Goal: Task Accomplishment & Management: Manage account settings

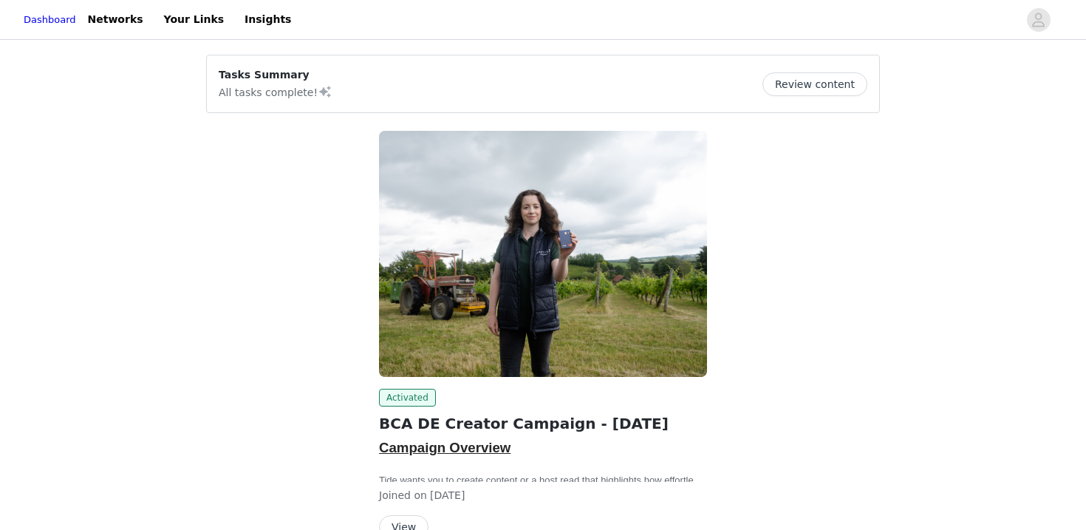
scroll to position [83, 0]
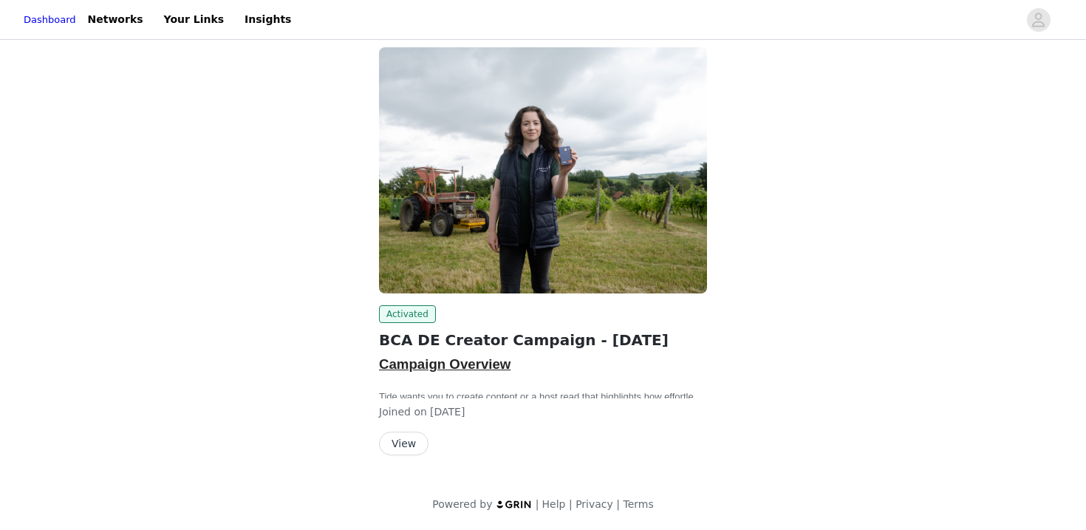
click at [399, 444] on button "View" at bounding box center [403, 443] width 49 height 24
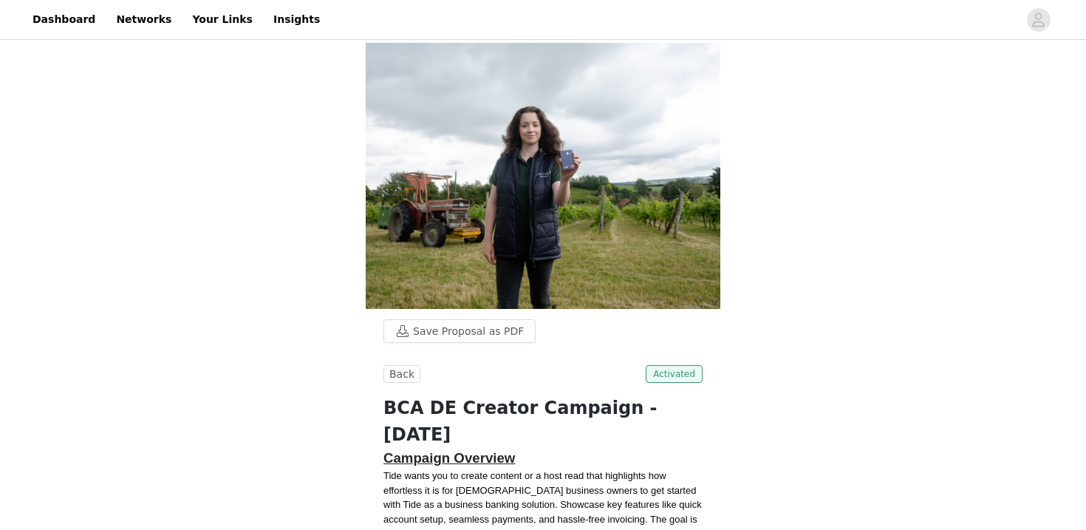
click at [660, 365] on span "Activated" at bounding box center [674, 374] width 57 height 18
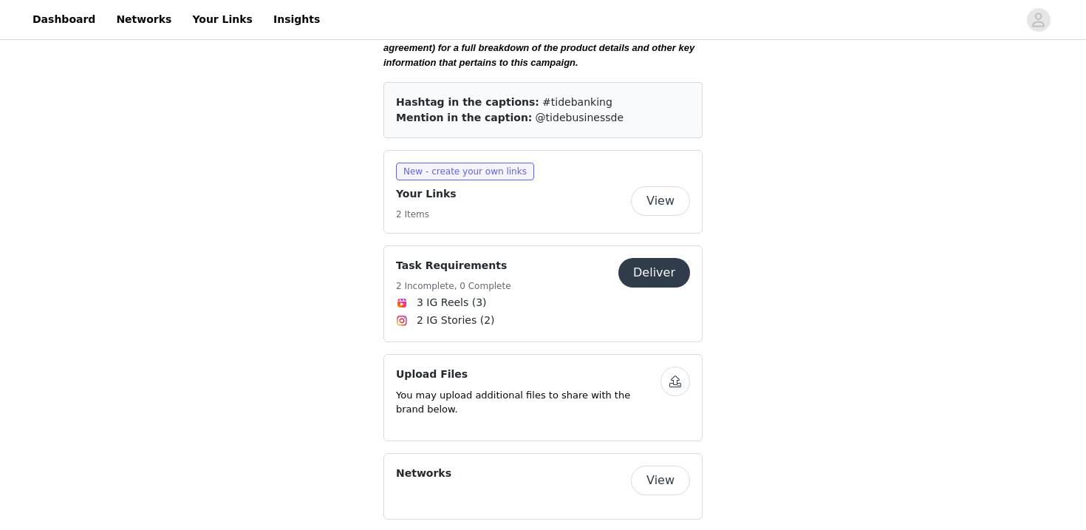
scroll to position [1701, 0]
click at [1031, 15] on icon "avatar" at bounding box center [1038, 20] width 14 height 24
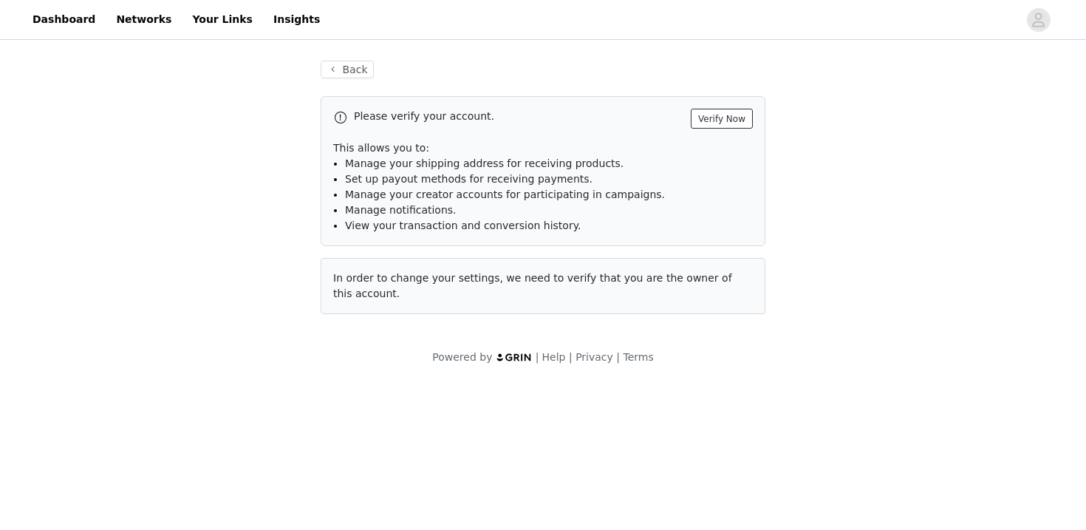
click at [711, 127] on button "Verify Now" at bounding box center [722, 119] width 62 height 20
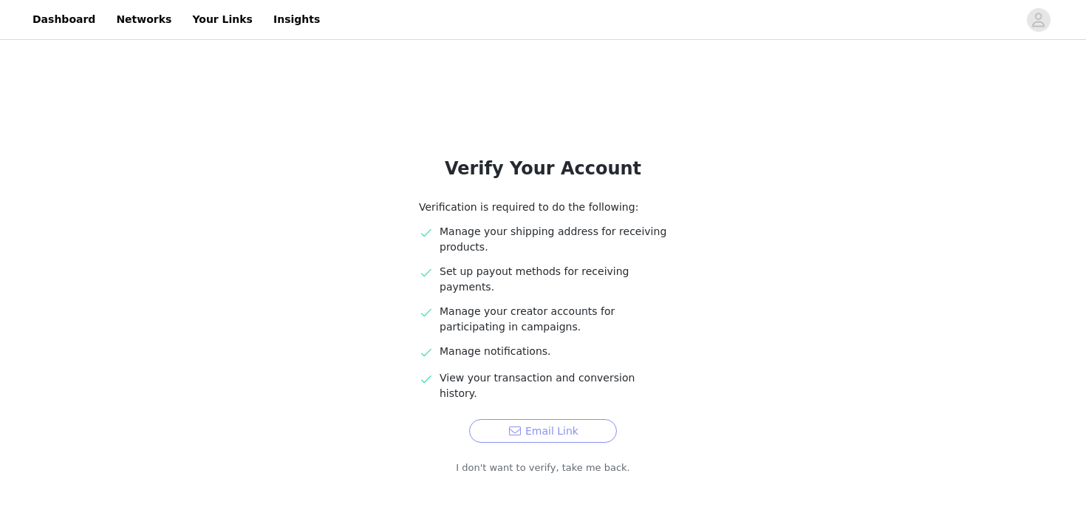
click at [542, 419] on button "Email Link" at bounding box center [543, 431] width 148 height 24
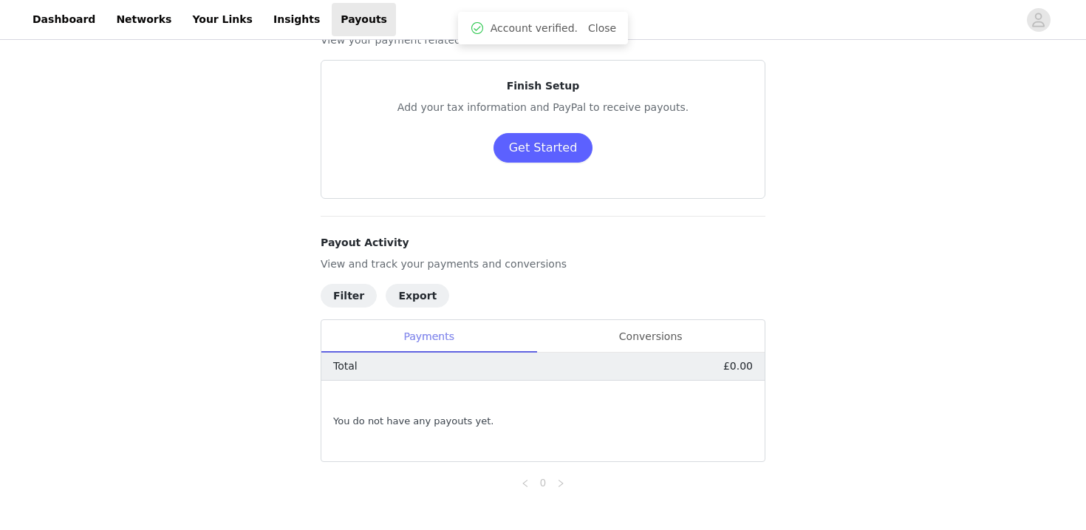
scroll to position [75, 0]
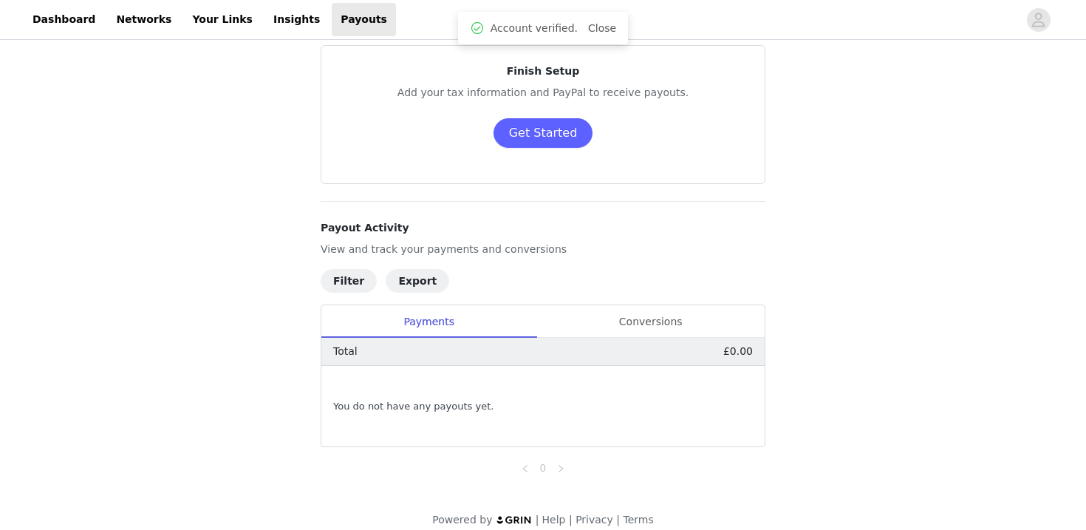
click at [734, 350] on p "£0.00" at bounding box center [738, 352] width 30 height 16
click at [558, 134] on button "Get Started" at bounding box center [543, 133] width 100 height 30
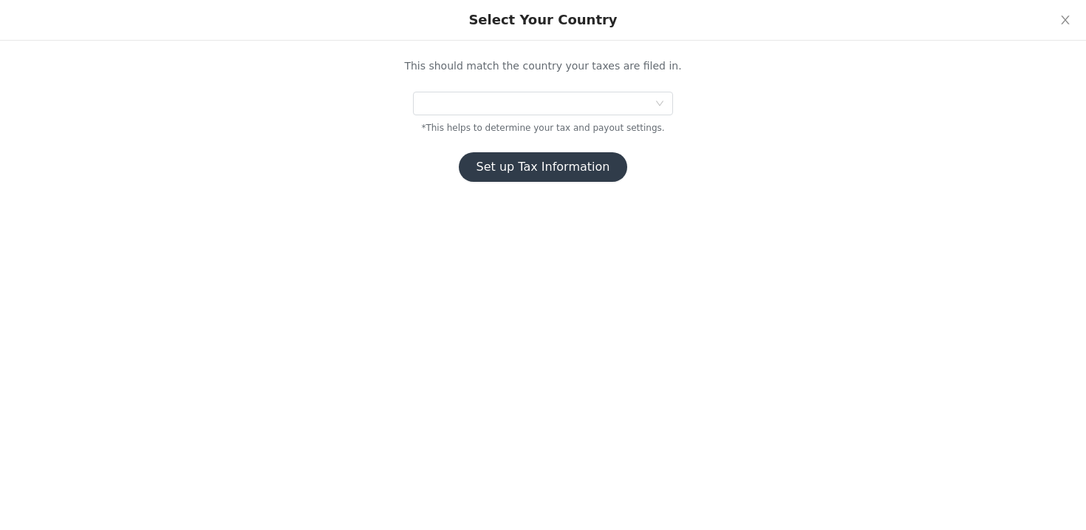
click at [502, 88] on div "This should match the country your taxes are filed in. *This helps to determine…" at bounding box center [543, 119] width 480 height 123
click at [504, 95] on div at bounding box center [538, 103] width 233 height 22
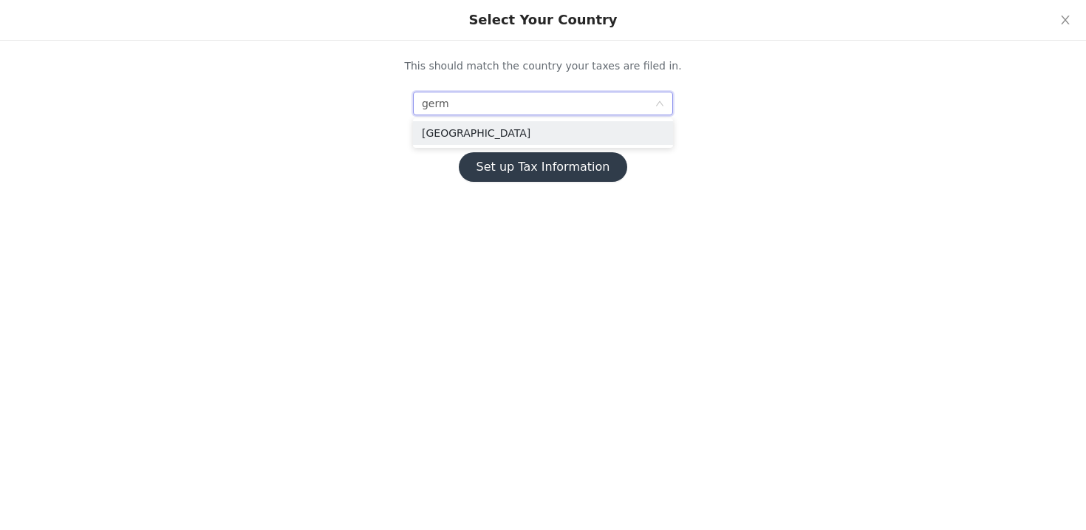
type input "germa"
click at [499, 132] on li "[GEOGRAPHIC_DATA]" at bounding box center [543, 133] width 260 height 24
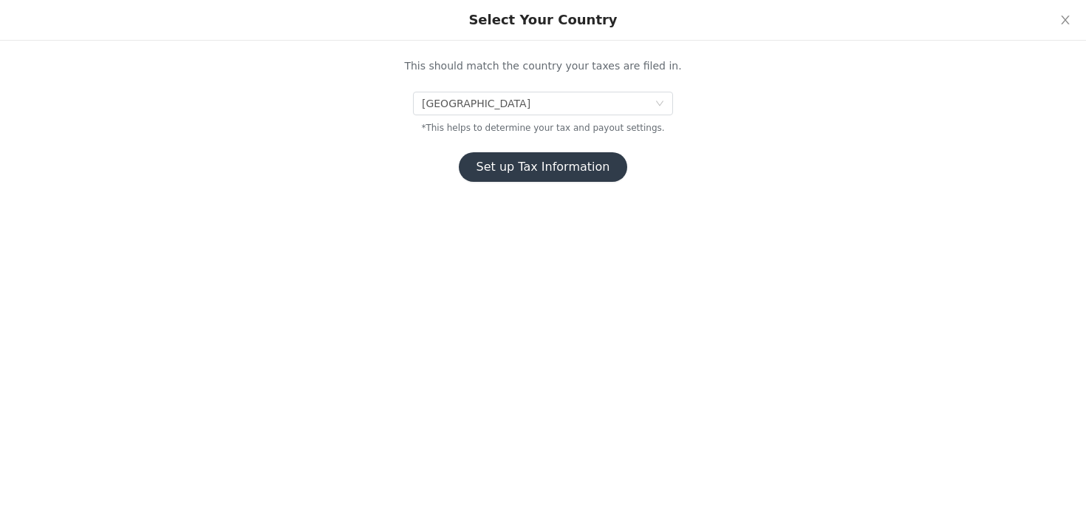
click at [517, 168] on button "Set up Tax Information" at bounding box center [543, 167] width 169 height 30
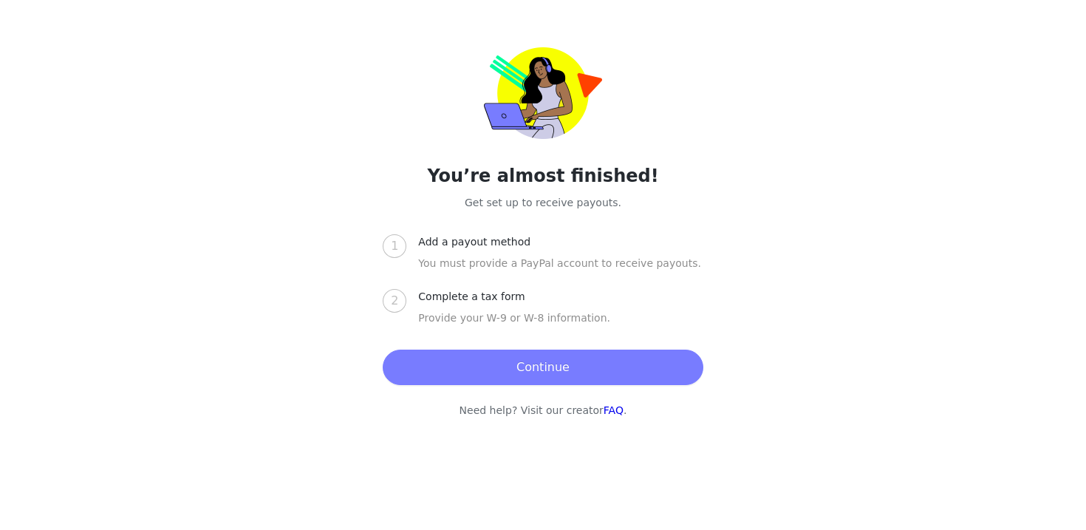
click at [491, 368] on button "Continue" at bounding box center [543, 366] width 320 height 35
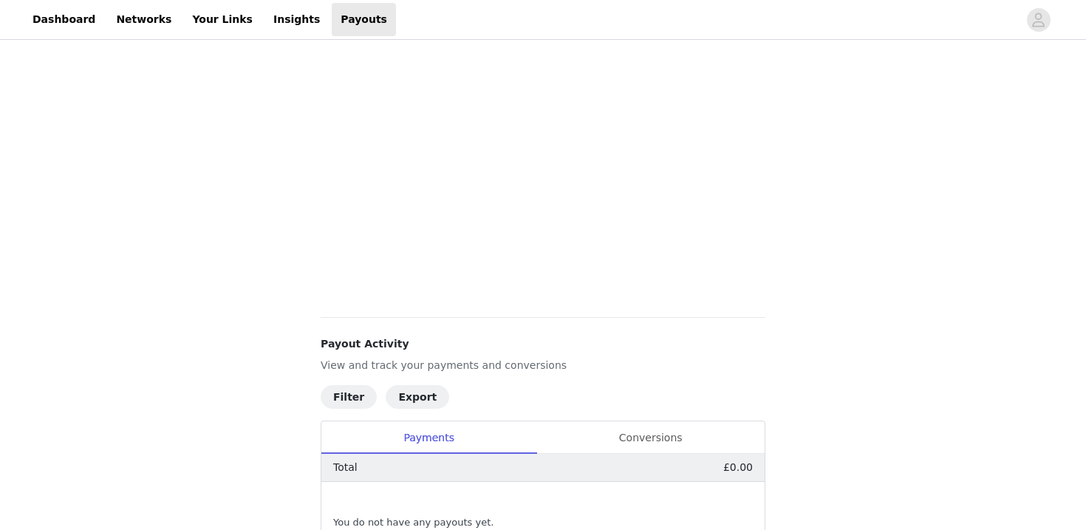
scroll to position [509, 0]
click at [205, 284] on div "Payouts View your payment related transactions. Payout Activity View and track …" at bounding box center [543, 96] width 1086 height 1124
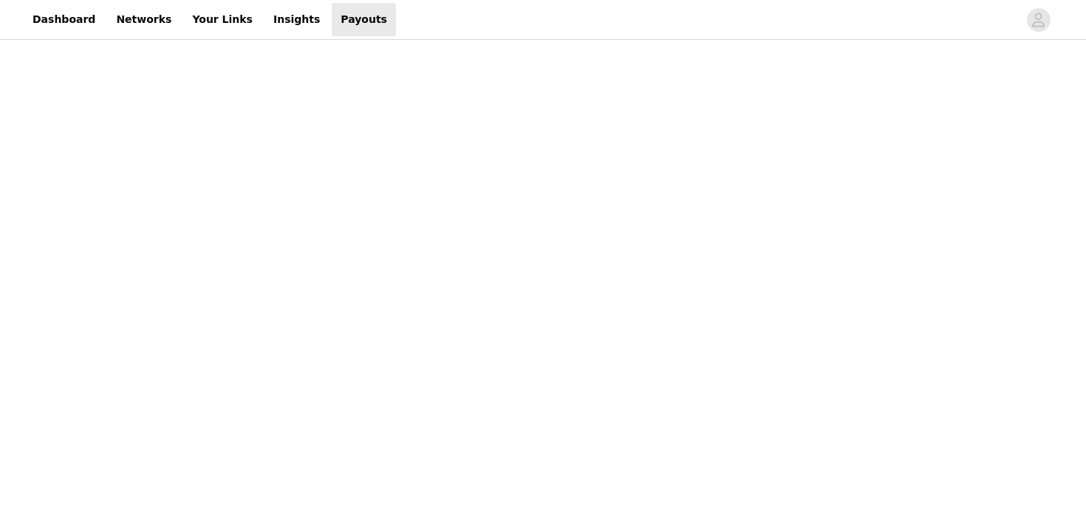
scroll to position [267, 0]
click at [268, 253] on div "Payouts View your payment related transactions. Payout Activity View and track …" at bounding box center [543, 398] width 1086 height 1246
click at [838, 91] on div "Payouts View your payment related transactions. Payout Activity View and track …" at bounding box center [543, 334] width 1086 height 1853
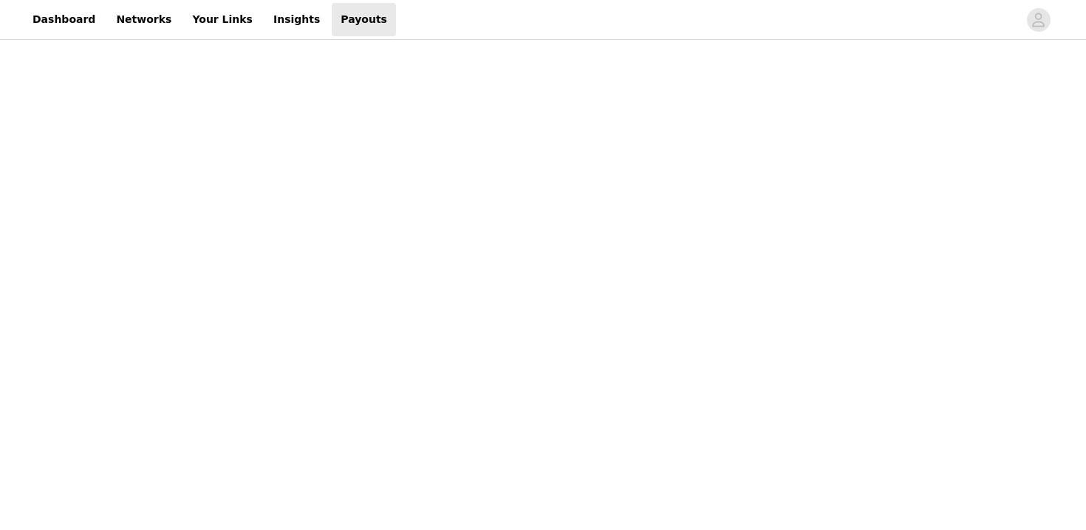
click at [262, 259] on div "Payouts View your payment related transactions. Payout Activity View and track …" at bounding box center [543, 415] width 1086 height 1092
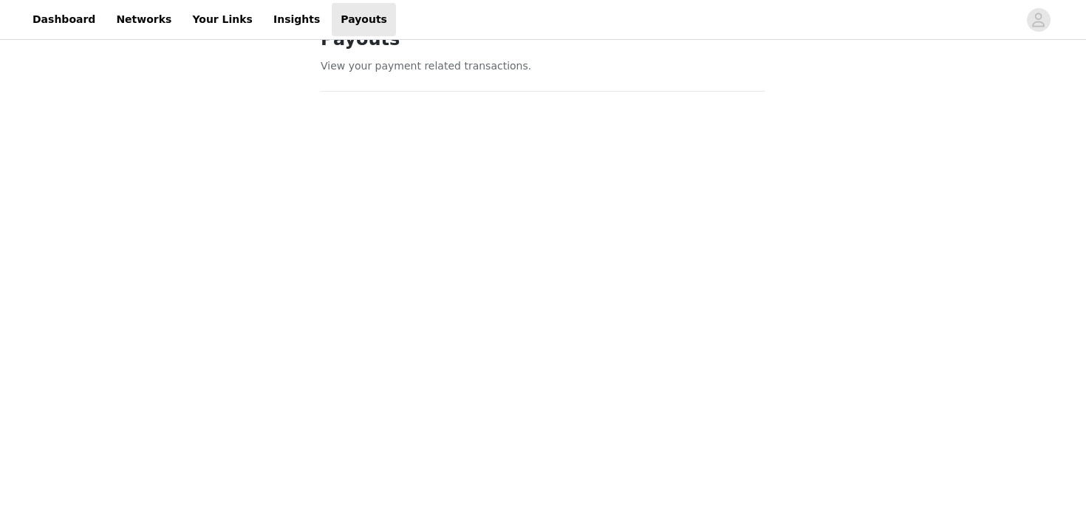
scroll to position [36, 0]
click at [211, 281] on div "Payouts View your payment related transactions. Payout Activity View and track …" at bounding box center [543, 454] width 1086 height 1853
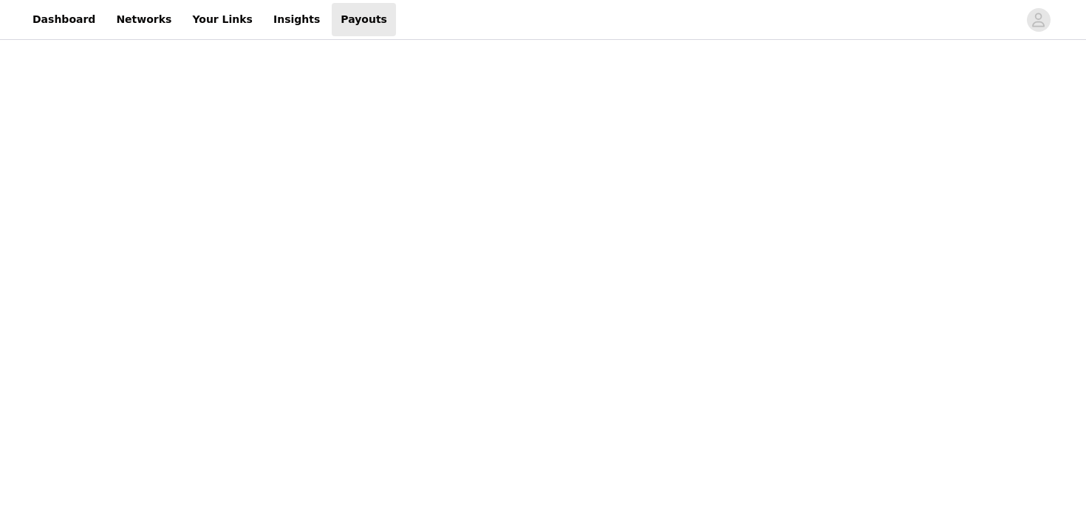
click at [245, 325] on div "Payouts View your payment related transactions. Payout Activity View and track …" at bounding box center [543, 441] width 1086 height 1670
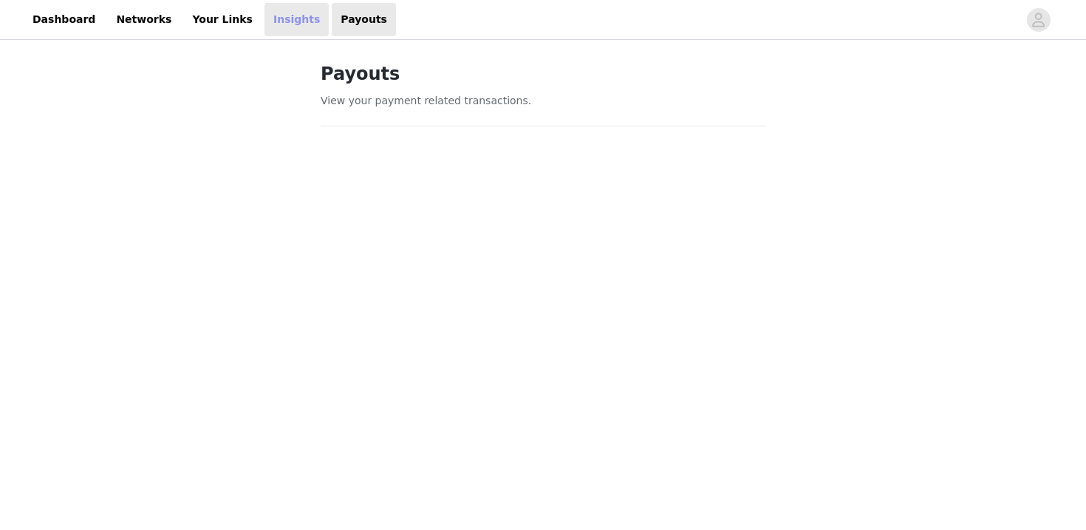
click at [264, 21] on link "Insights" at bounding box center [296, 19] width 64 height 33
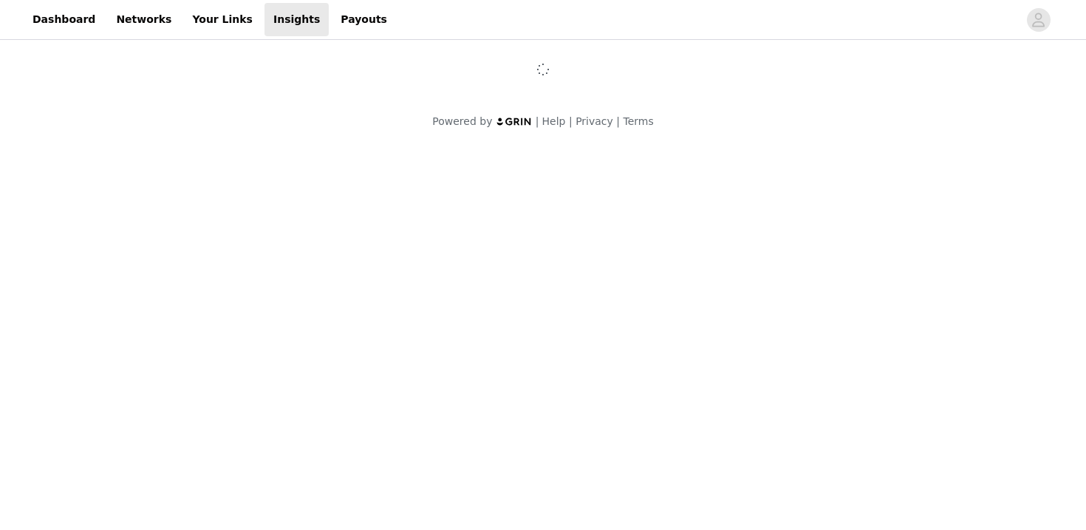
click at [1057, 32] on div "Dashboard Networks Your Links Insights Payouts" at bounding box center [543, 19] width 1086 height 33
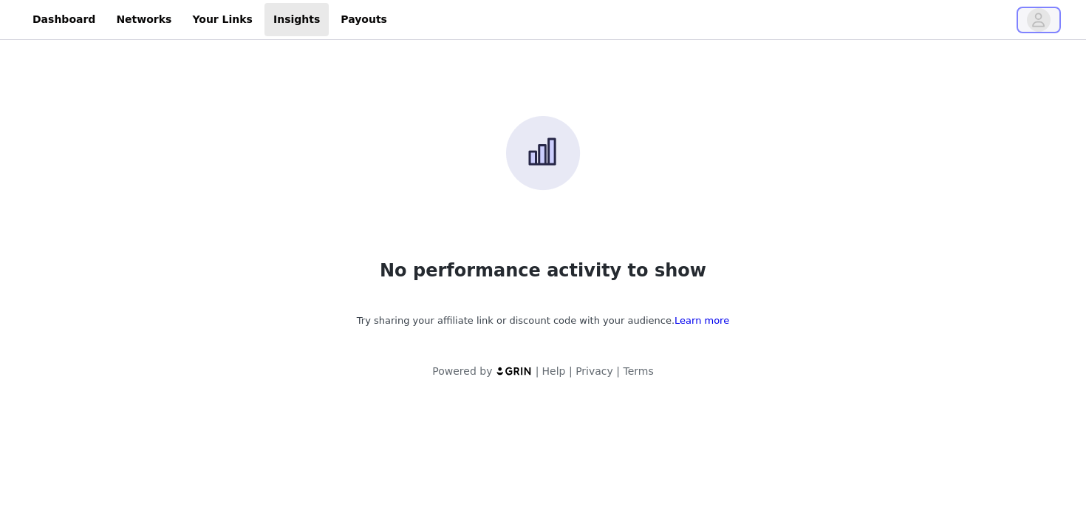
click at [1031, 28] on icon "avatar" at bounding box center [1038, 20] width 14 height 24
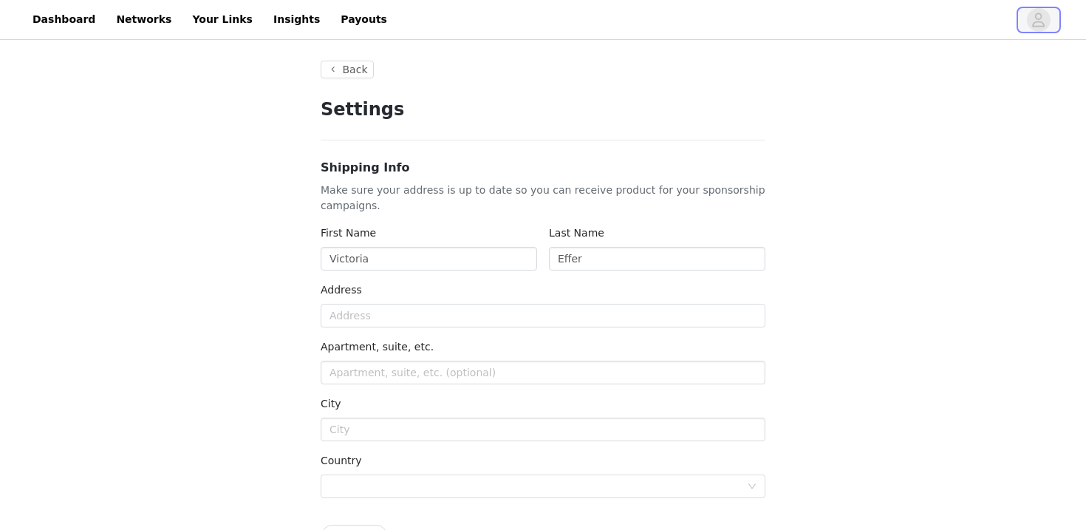
type input "+1 ([GEOGRAPHIC_DATA])"
click at [1031, 28] on icon "avatar" at bounding box center [1038, 20] width 14 height 24
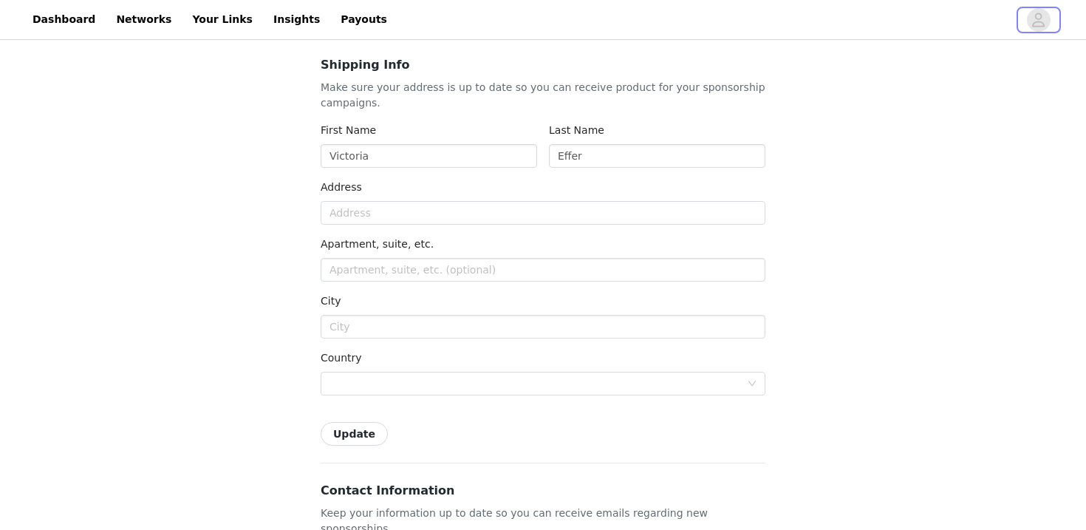
scroll to position [109, 0]
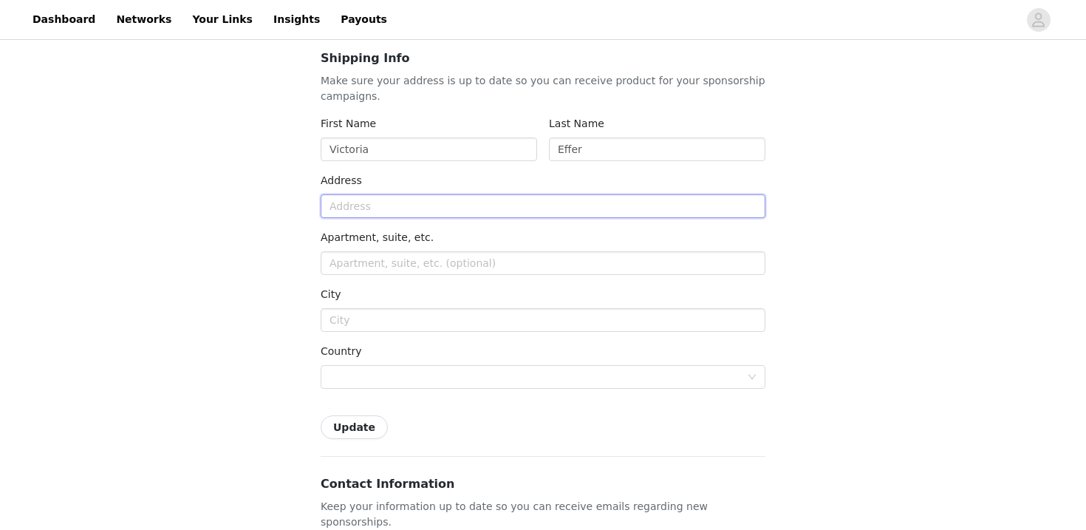
click at [493, 201] on input "text" at bounding box center [543, 206] width 445 height 24
type input "[STREET_ADDRESS]"
type input "[GEOGRAPHIC_DATA]"
drag, startPoint x: 361, startPoint y: 320, endPoint x: 291, endPoint y: 309, distance: 71.1
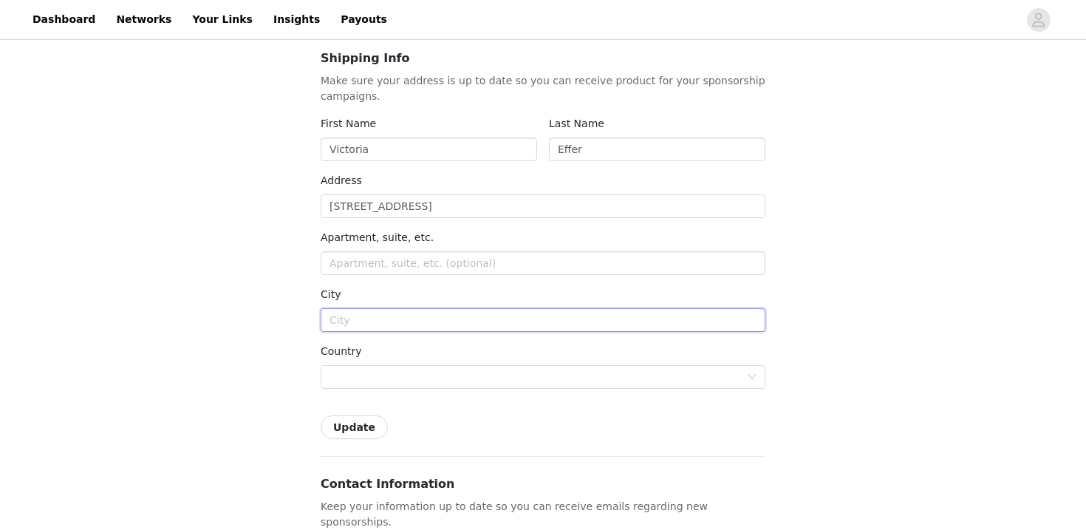
type input "l"
click at [321, 354] on label "Country" at bounding box center [341, 351] width 41 height 12
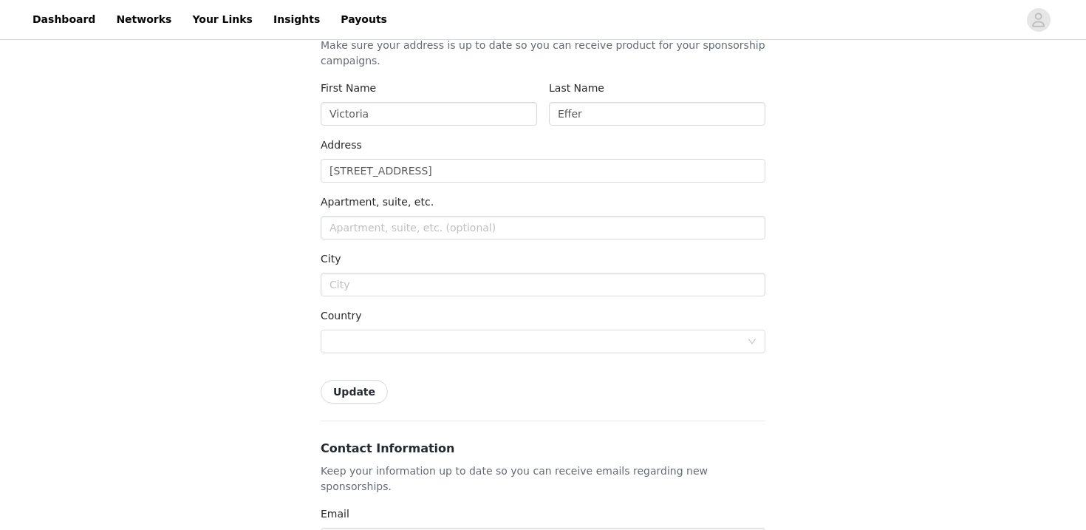
scroll to position [0, 0]
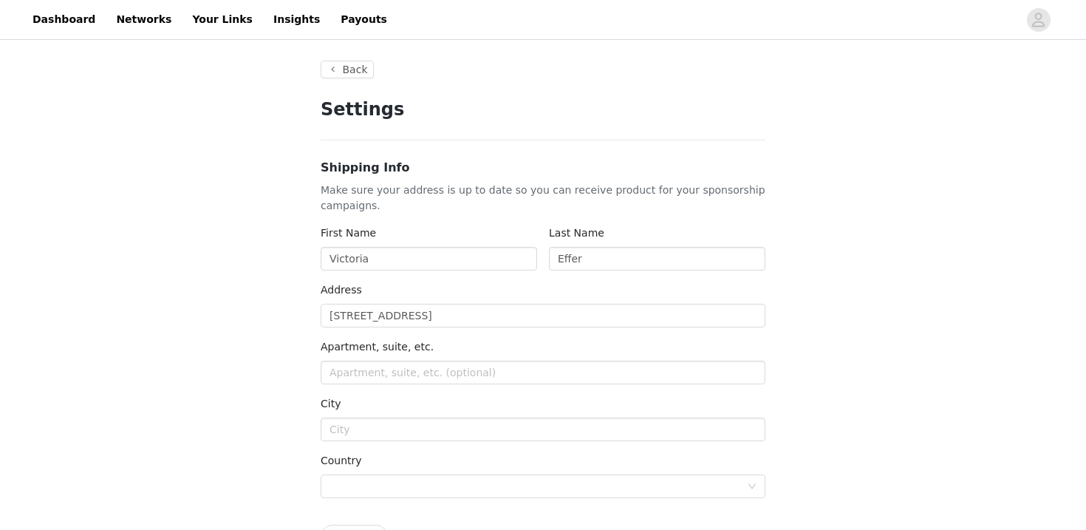
click at [632, 164] on h3 "Shipping Info" at bounding box center [543, 168] width 445 height 18
